Goal: Transaction & Acquisition: Purchase product/service

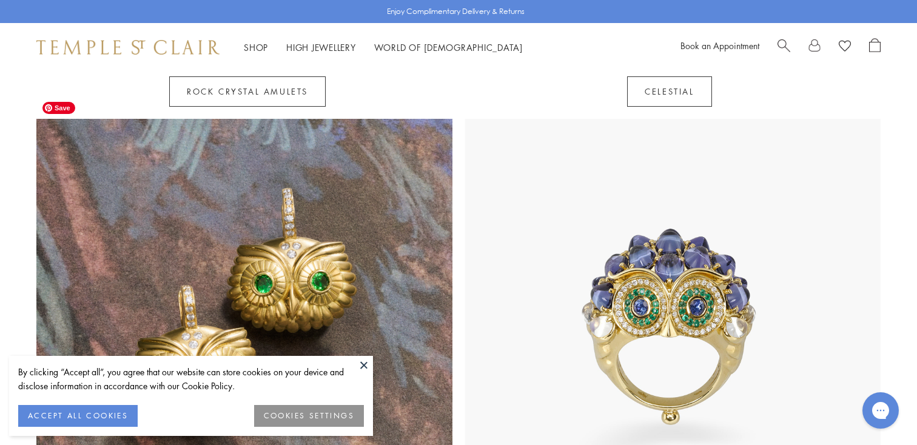
scroll to position [1079, 0]
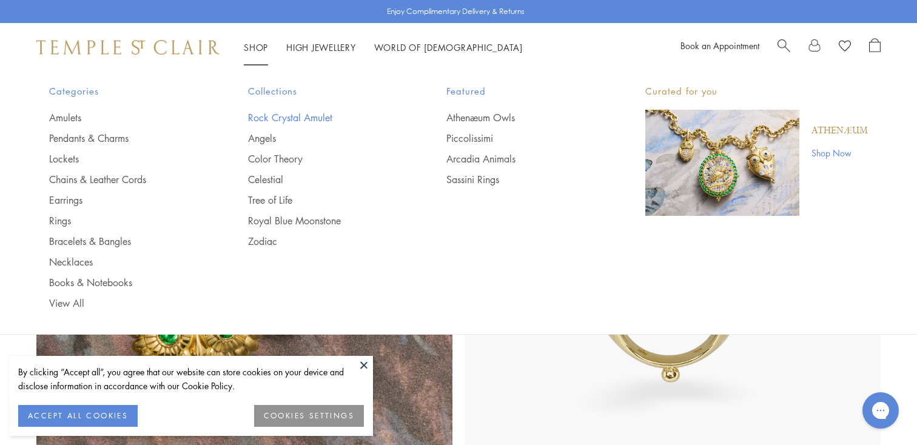
click at [271, 121] on link "Rock Crystal Amulet" at bounding box center [323, 117] width 150 height 13
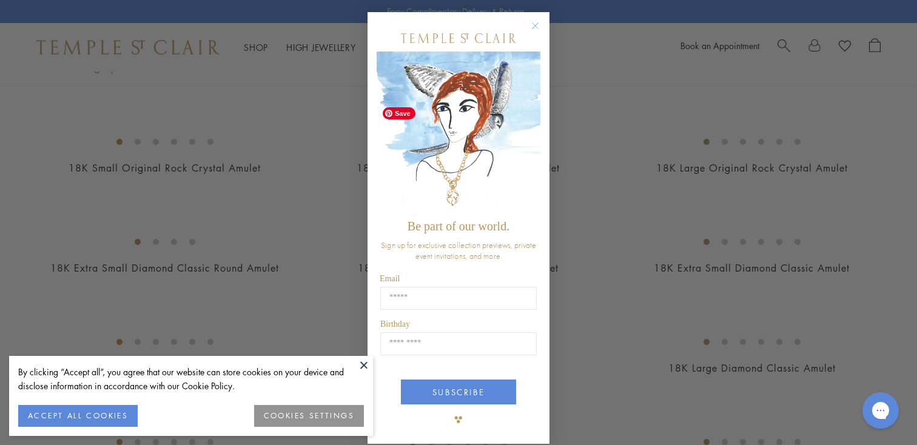
scroll to position [10, 0]
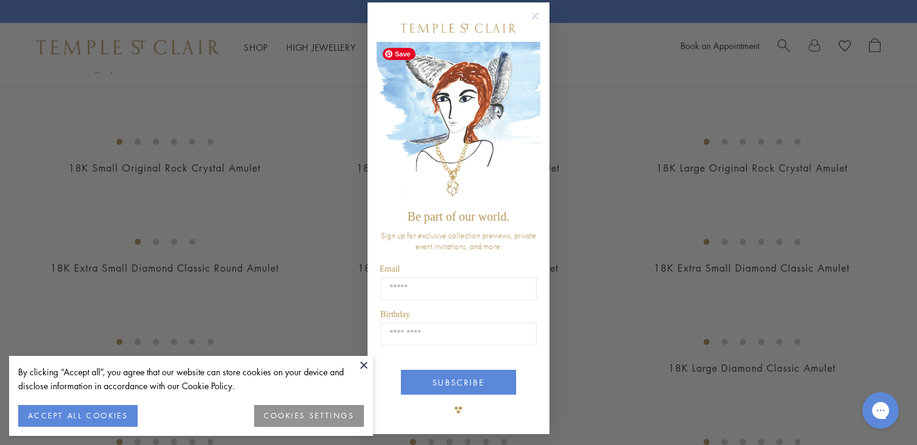
click at [537, 18] on circle "Close dialog" at bounding box center [535, 16] width 15 height 15
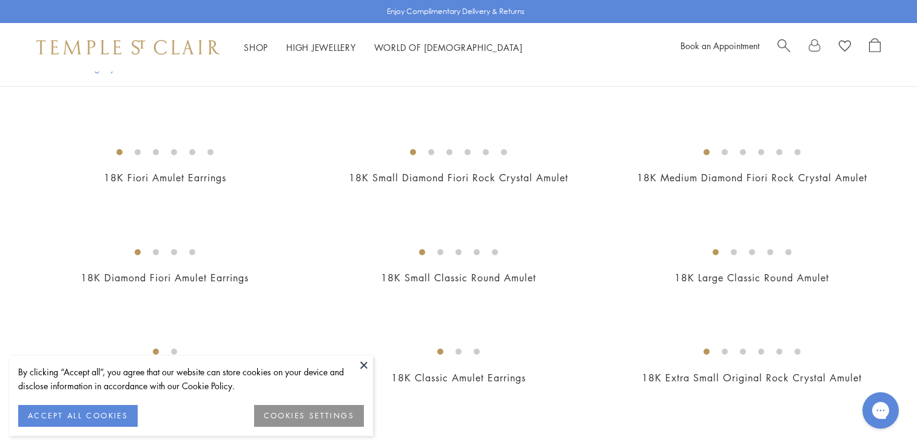
scroll to position [189, 0]
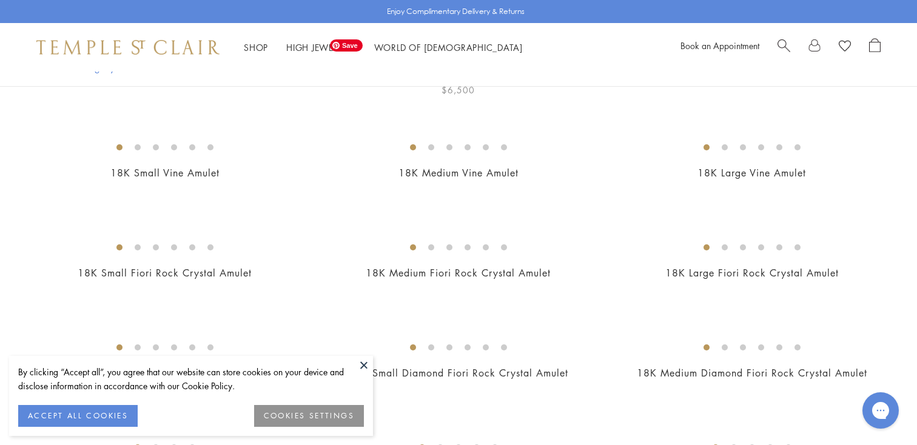
click at [0, 0] on img at bounding box center [0, 0] width 0 height 0
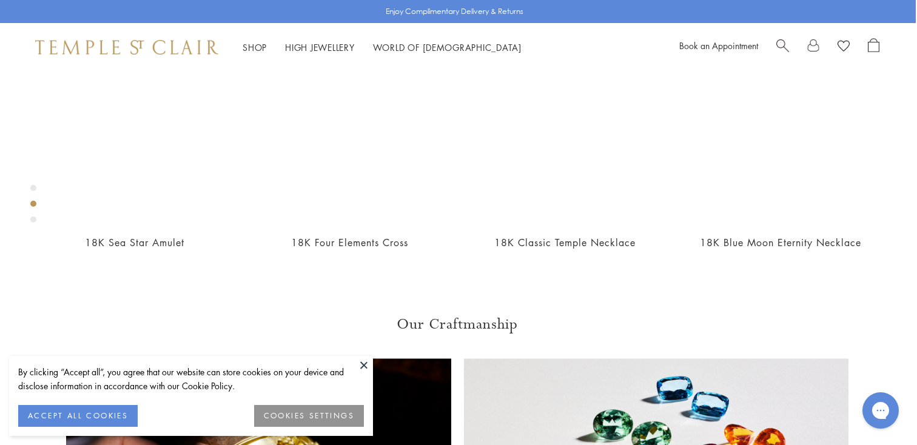
scroll to position [628, 1]
